Goal: Transaction & Acquisition: Book appointment/travel/reservation

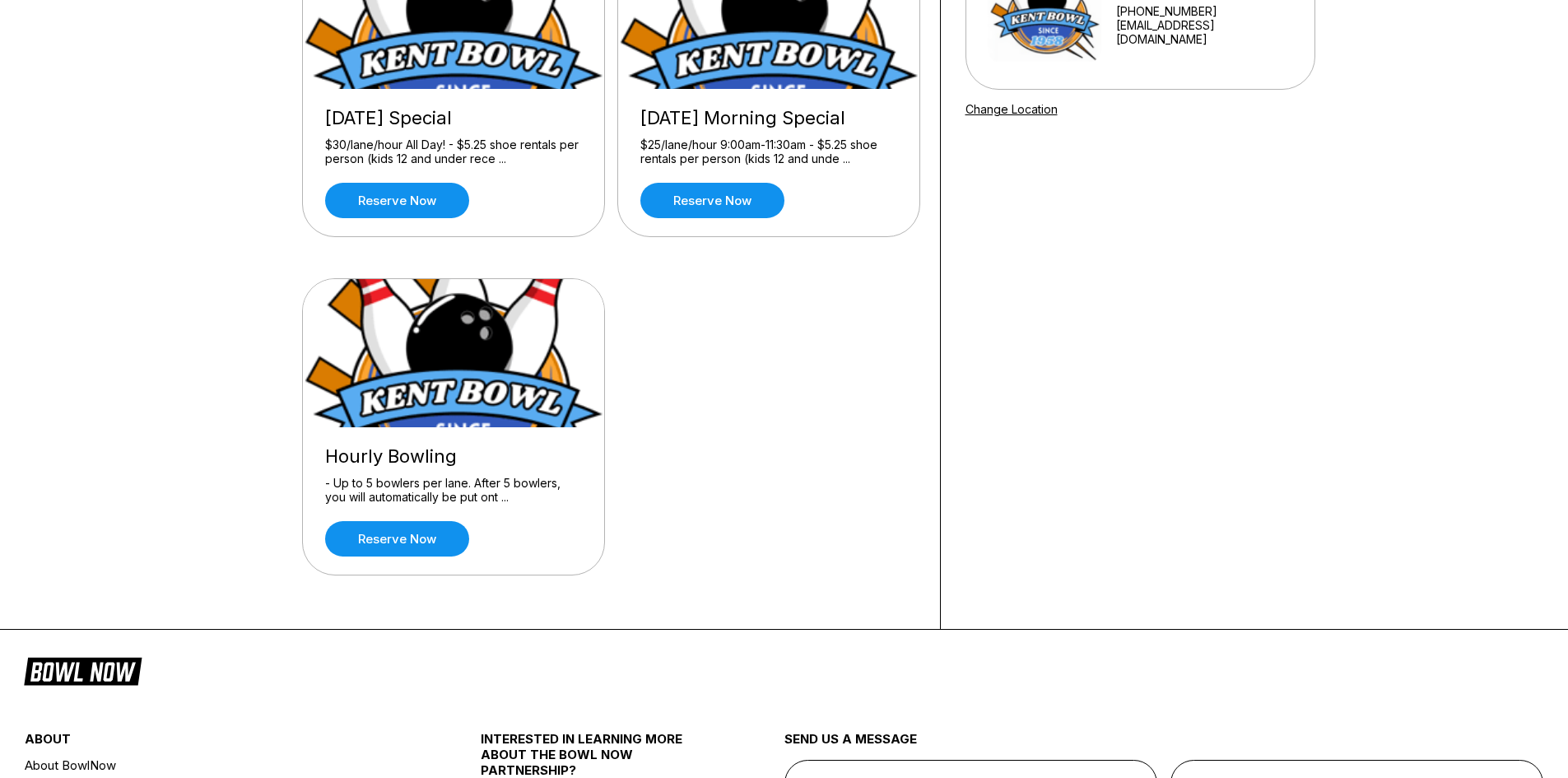
scroll to position [247, 0]
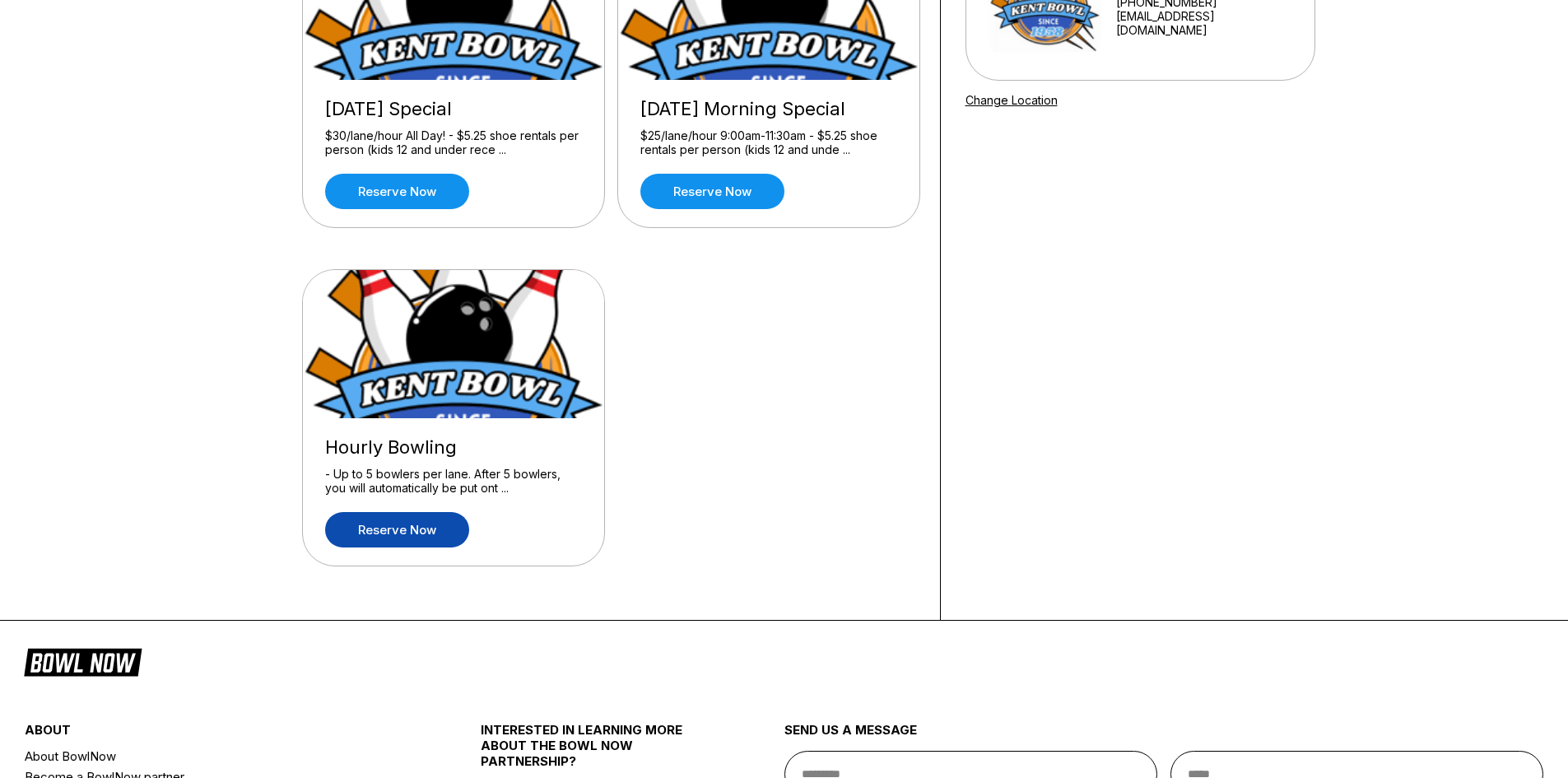
click at [426, 525] on link "Reserve now" at bounding box center [398, 529] width 144 height 36
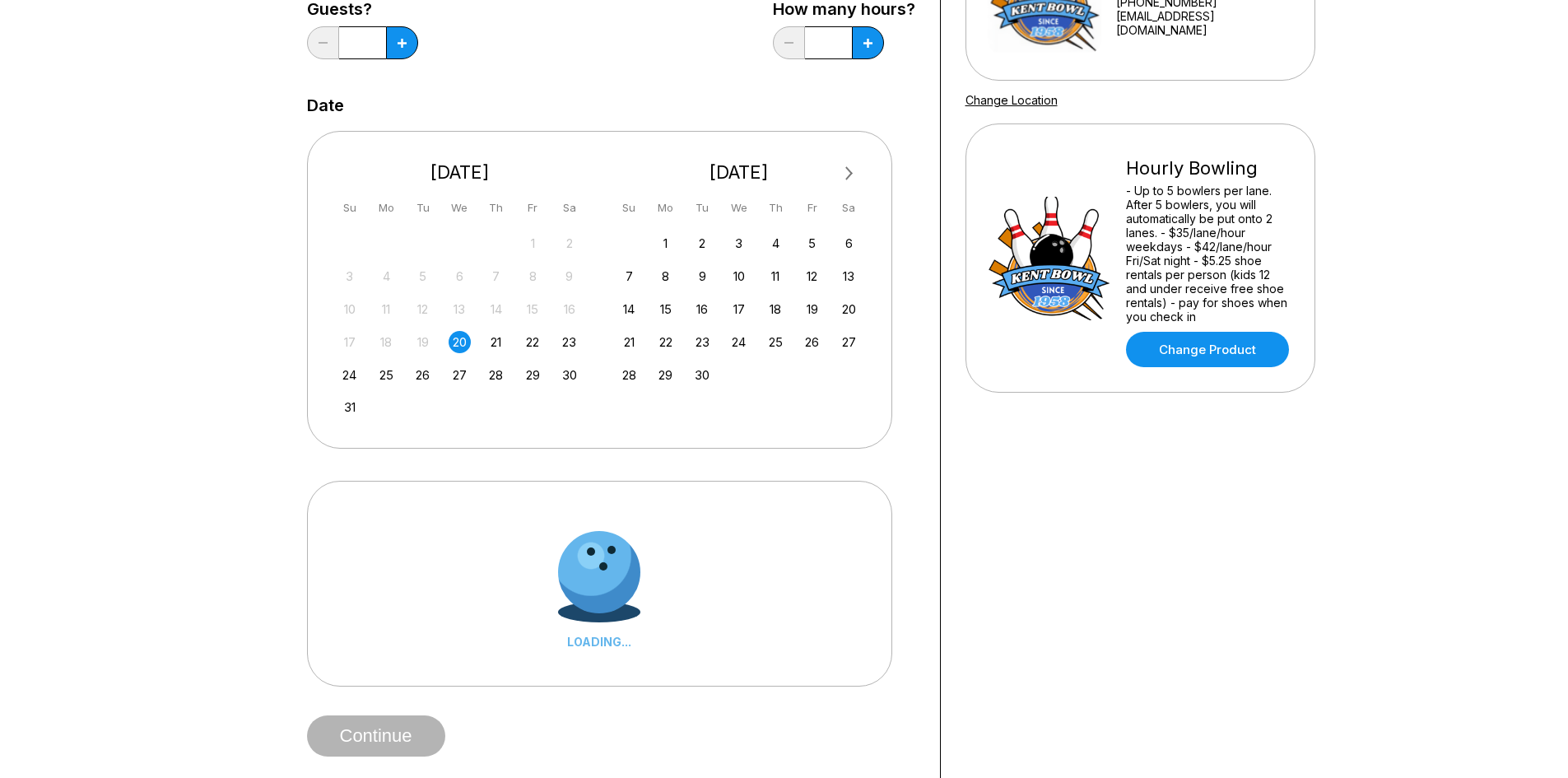
scroll to position [0, 0]
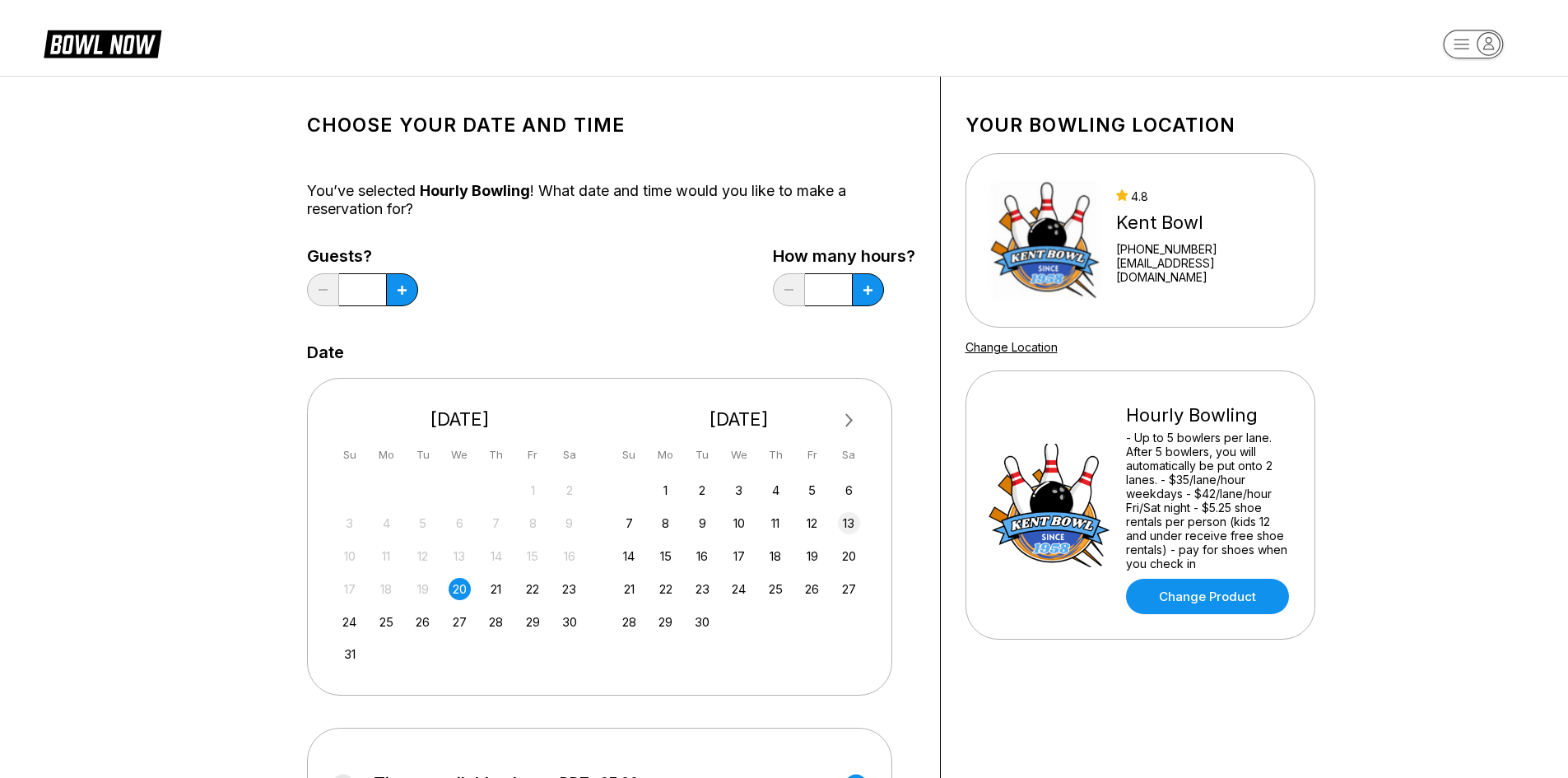
click at [849, 519] on div "13" at bounding box center [849, 523] width 22 height 22
click at [404, 293] on icon at bounding box center [402, 290] width 9 height 9
click at [398, 294] on icon at bounding box center [402, 290] width 9 height 9
click at [396, 294] on button at bounding box center [402, 289] width 32 height 33
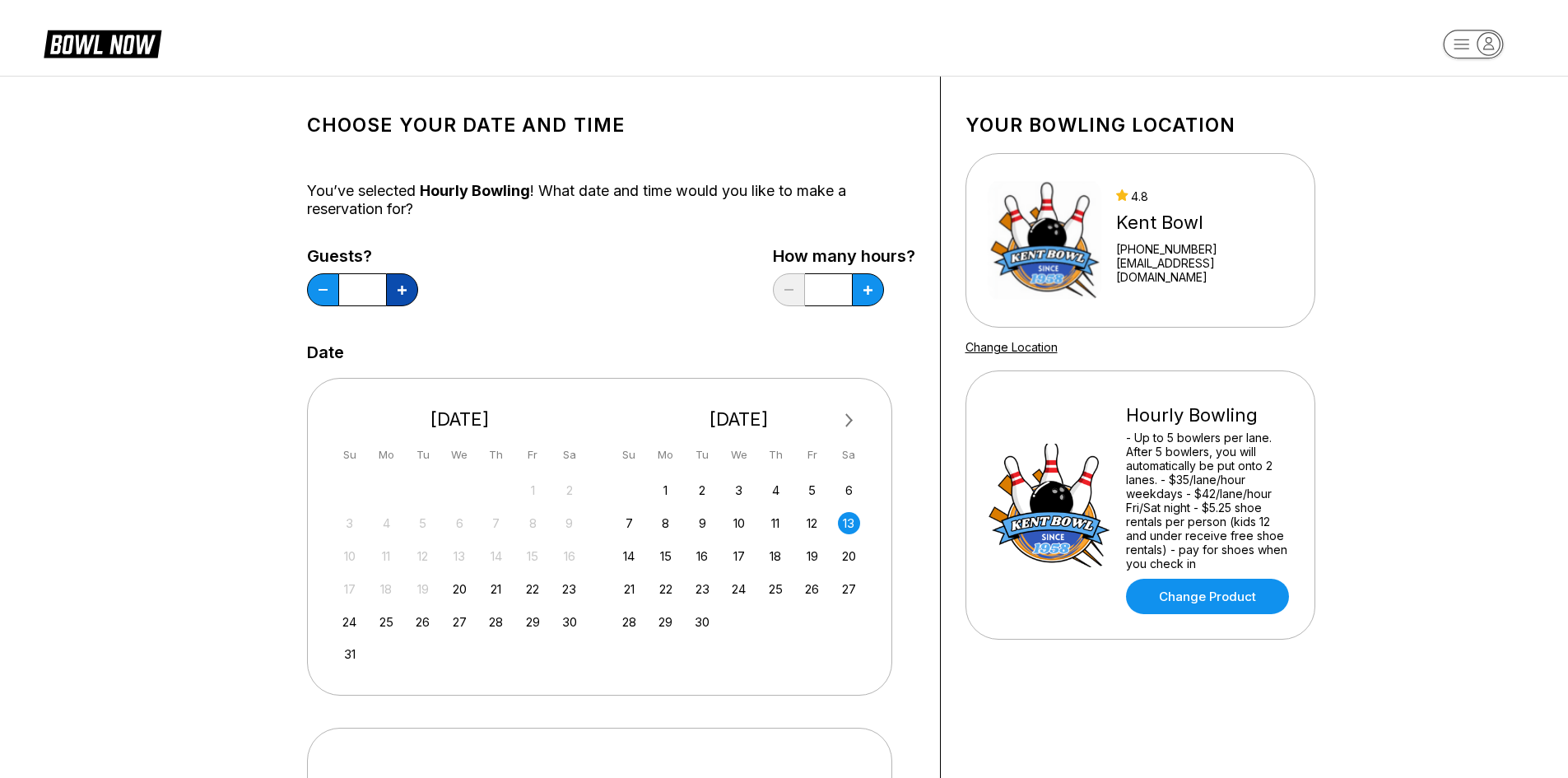
click at [396, 293] on button at bounding box center [402, 289] width 32 height 33
click at [396, 292] on button at bounding box center [402, 289] width 32 height 33
type input "*"
click at [418, 281] on button at bounding box center [402, 289] width 32 height 33
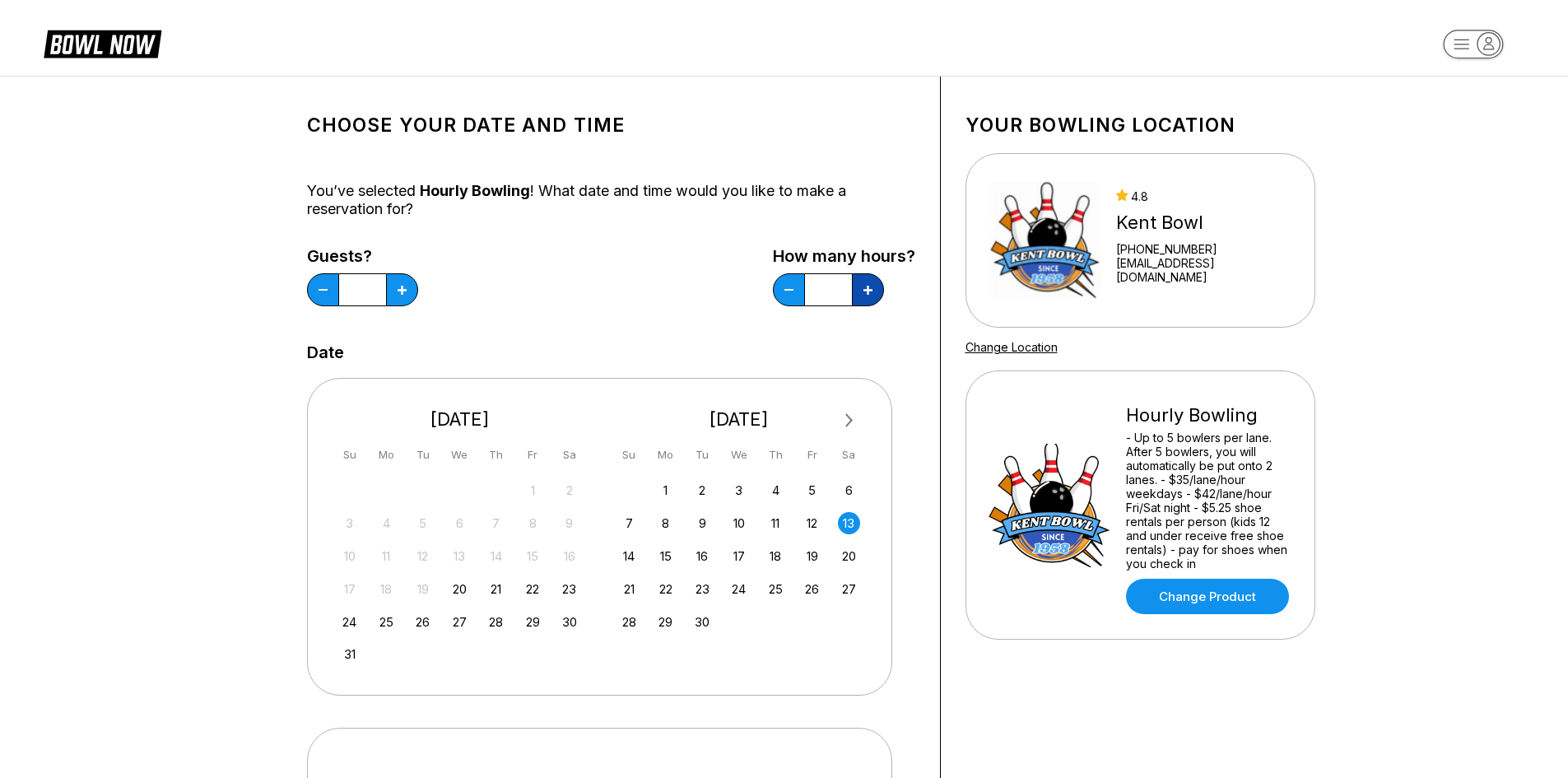
click at [418, 281] on button at bounding box center [402, 289] width 32 height 33
type input "*"
click at [978, 707] on div "Your bowling location [GEOGRAPHIC_DATA] [PHONE_NUMBER] [EMAIL_ADDRESS][DOMAIN_N…" at bounding box center [1140, 561] width 399 height 970
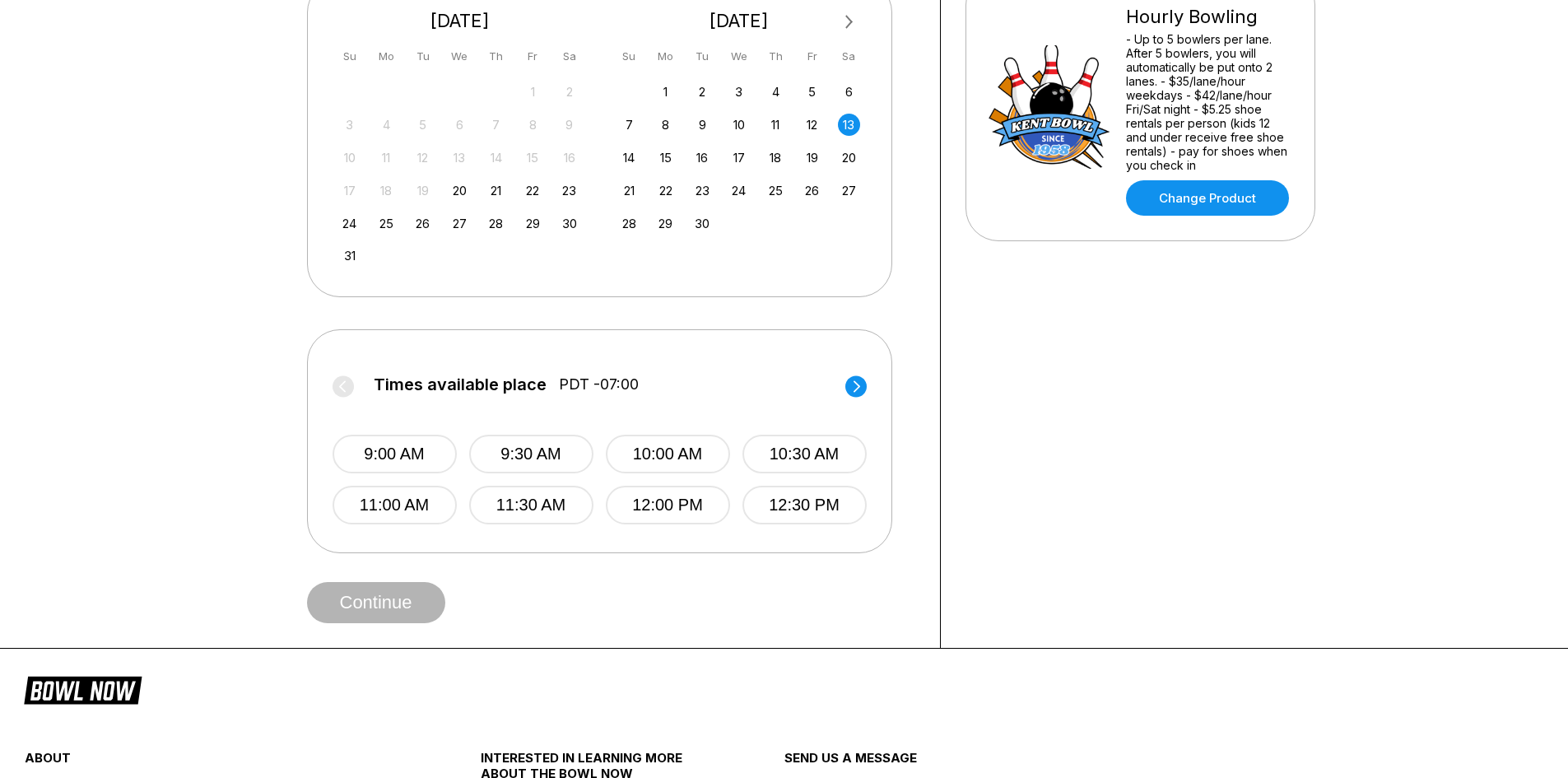
scroll to position [411, 0]
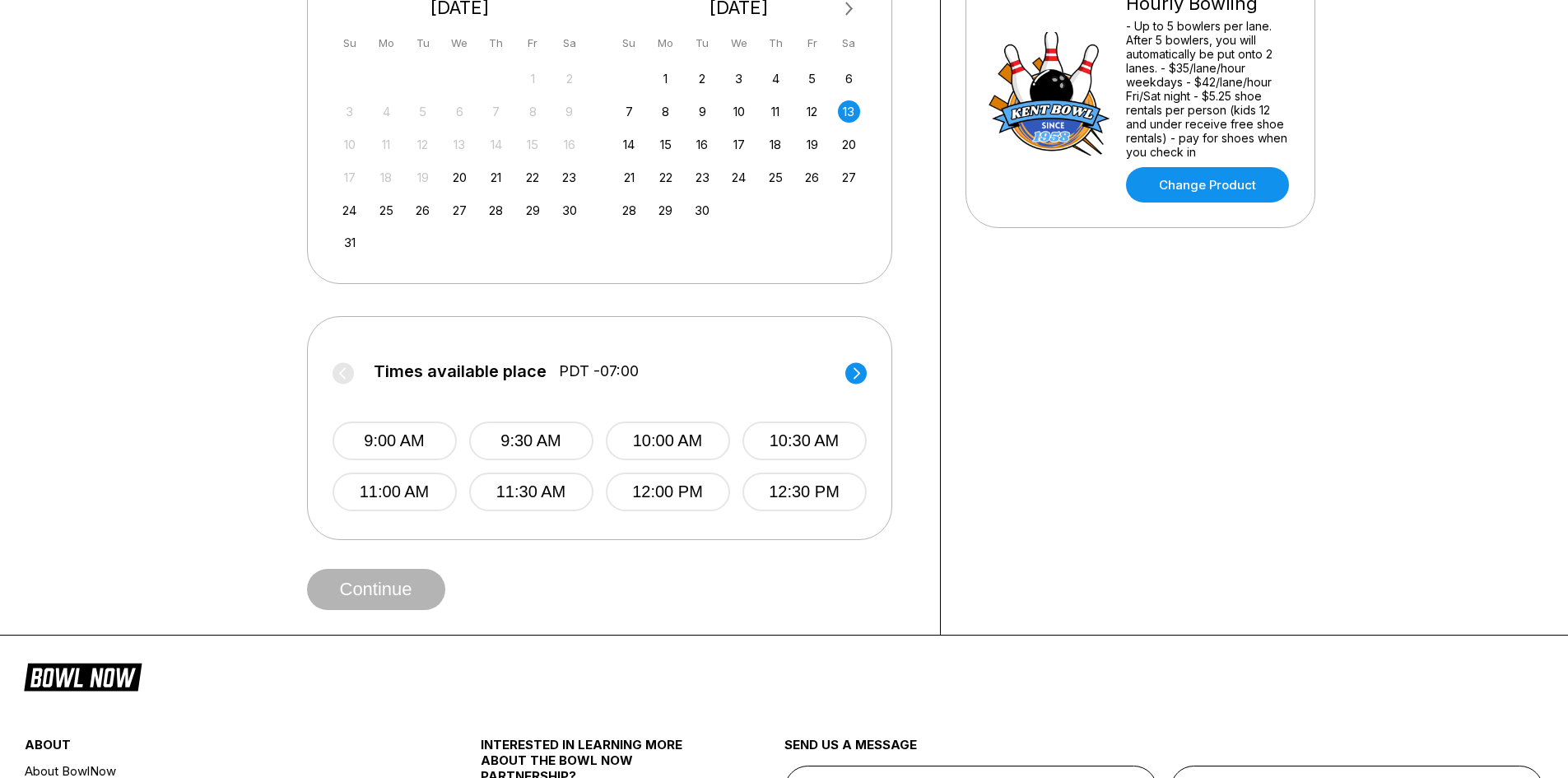
click at [854, 370] on circle at bounding box center [856, 372] width 22 height 22
click at [408, 436] on button "1:00 PM" at bounding box center [395, 440] width 124 height 38
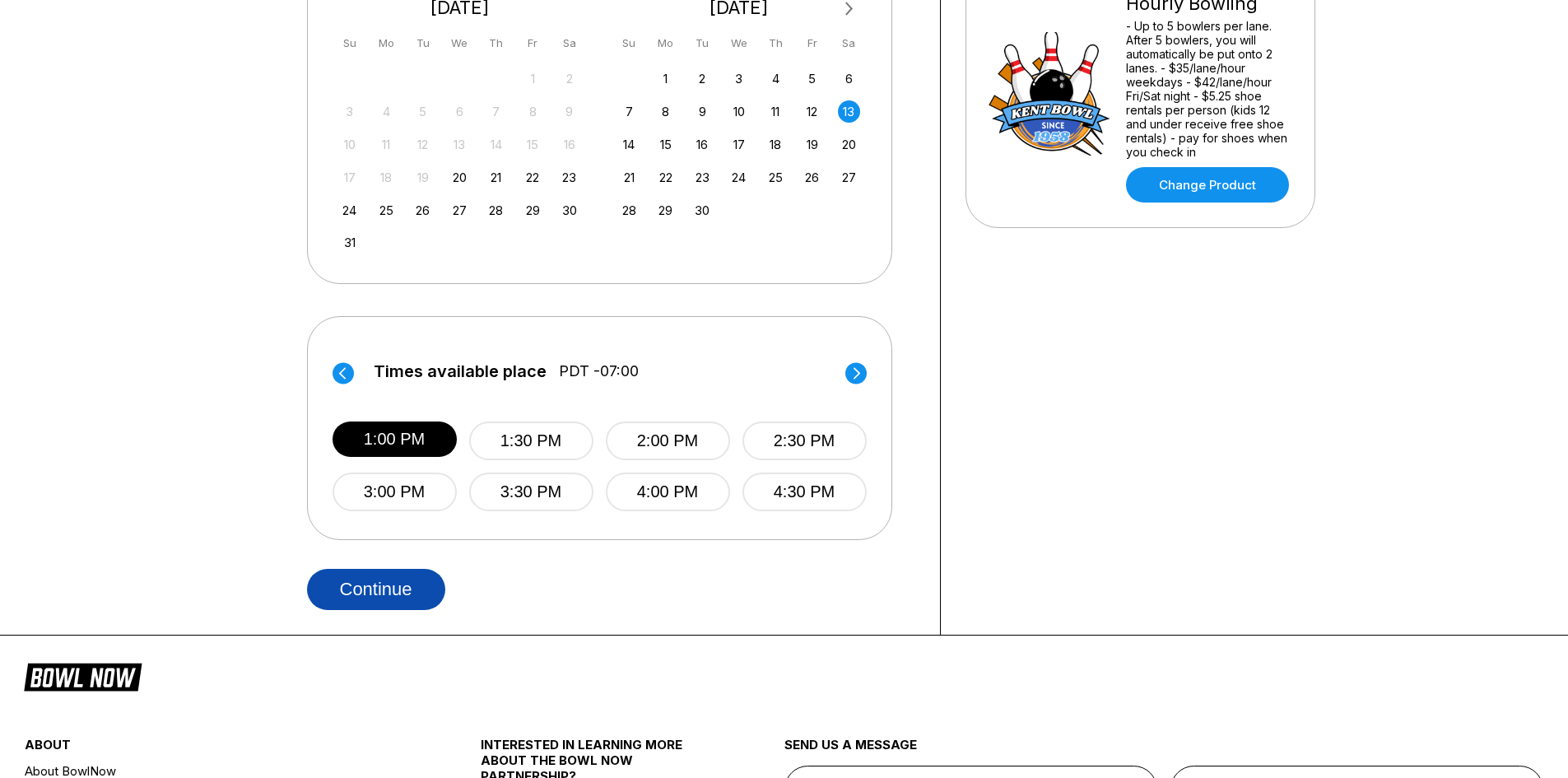
click at [414, 575] on button "Continue" at bounding box center [376, 589] width 138 height 41
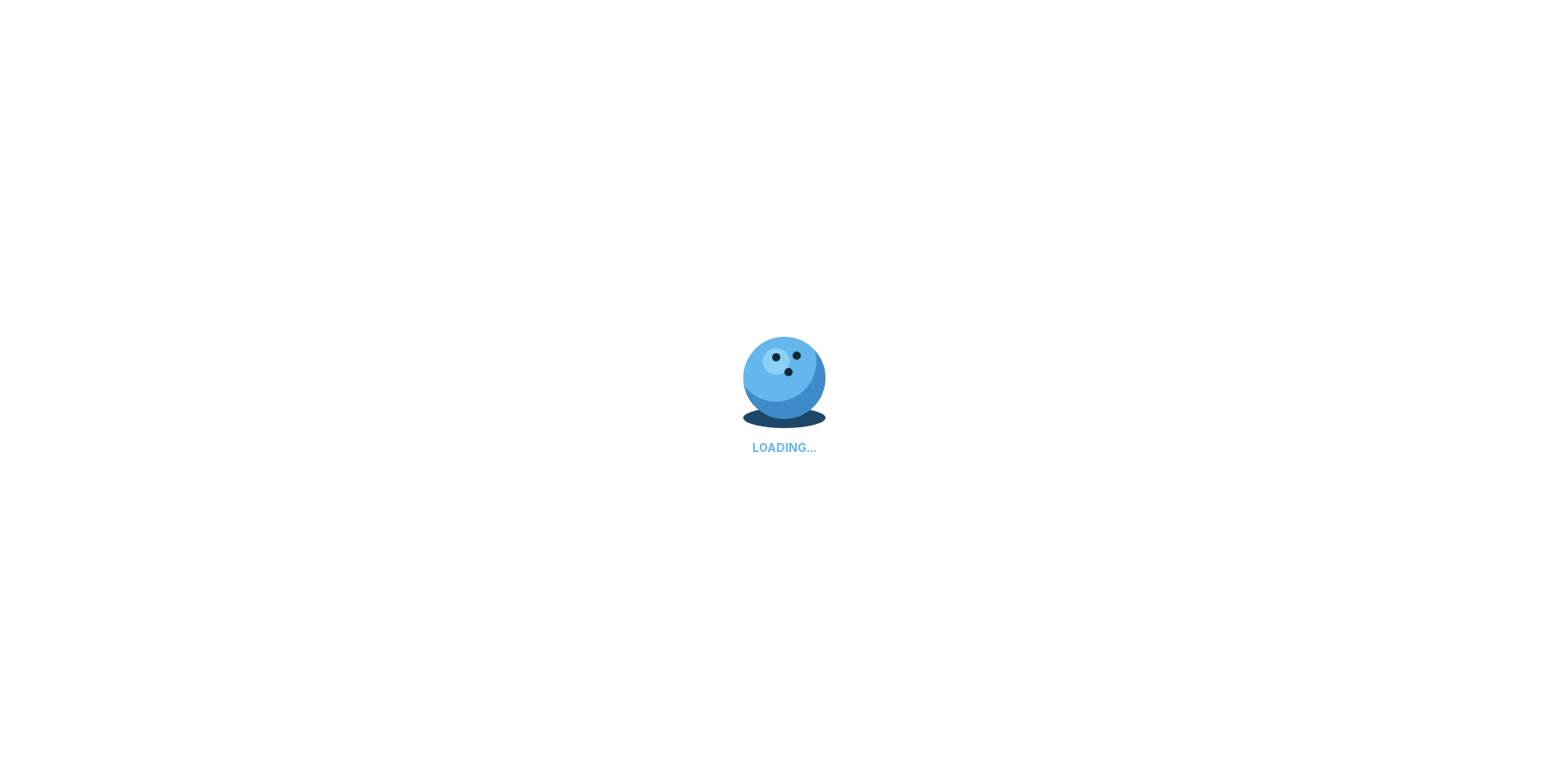
scroll to position [0, 0]
select select "**"
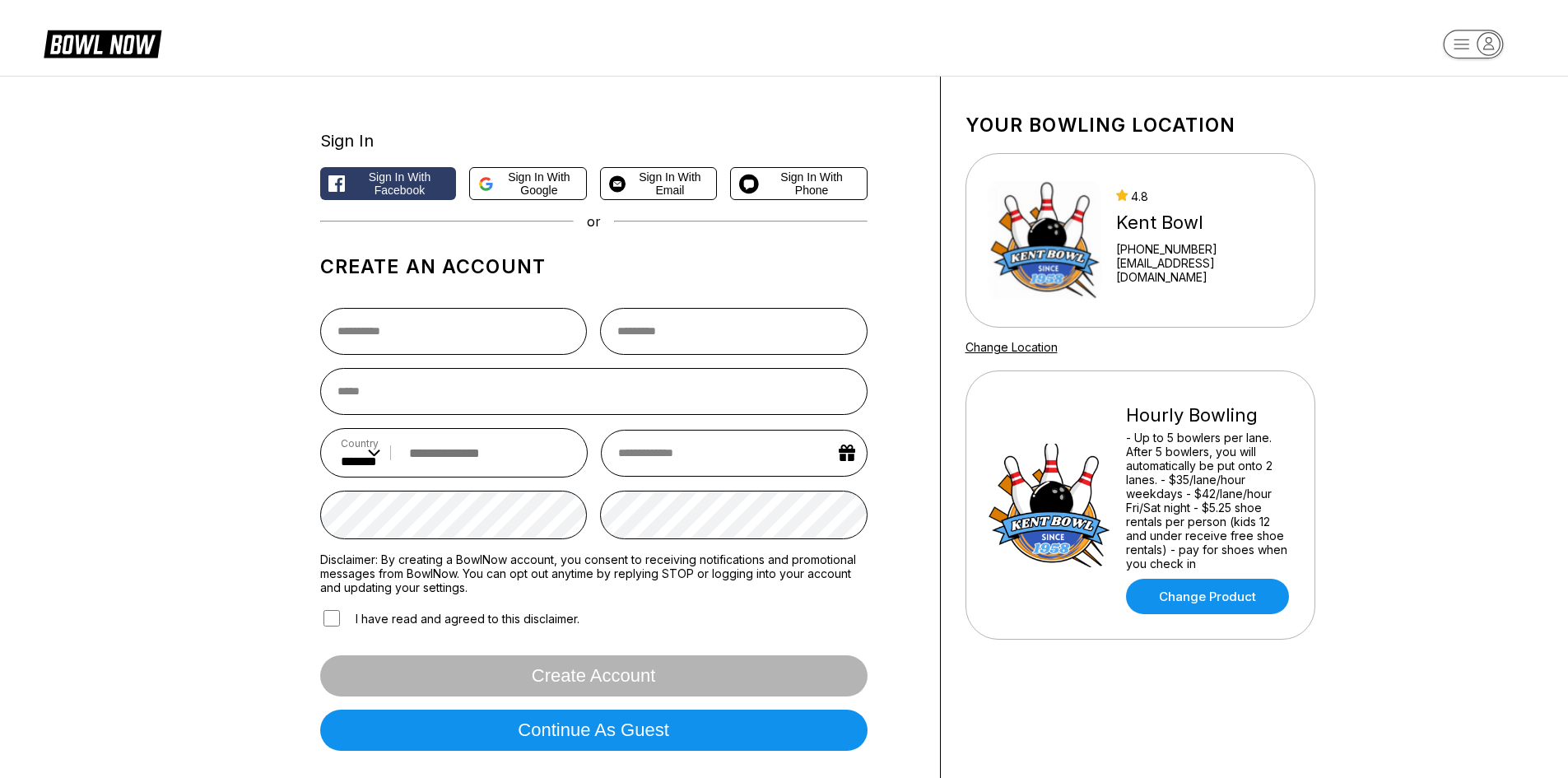
click at [384, 49] on header at bounding box center [784, 37] width 1568 height 76
